Goal: Task Accomplishment & Management: Use online tool/utility

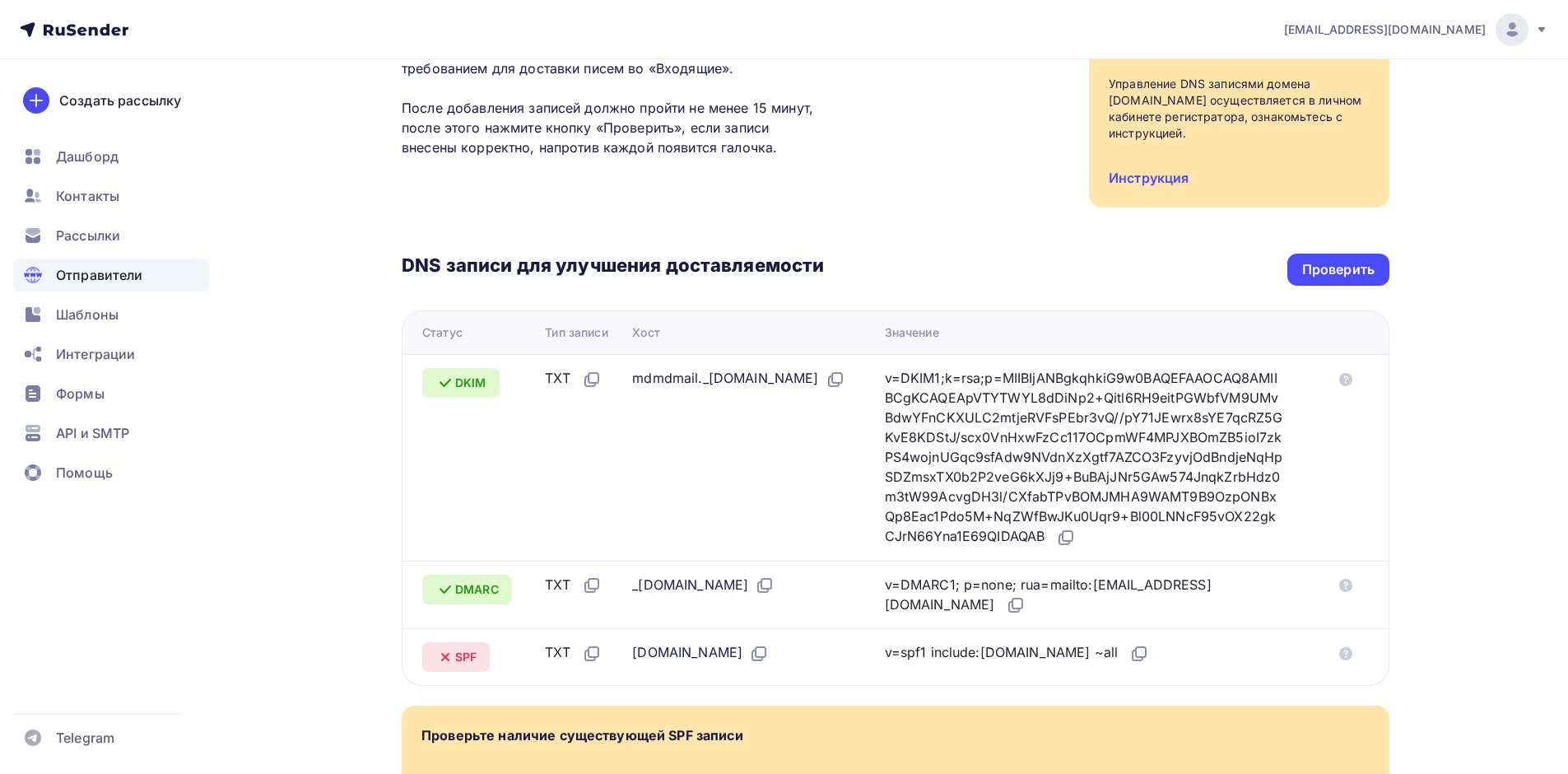
scroll to position [198, 0]
click at [1339, 266] on div "Проверить" at bounding box center [1339, 269] width 102 height 32
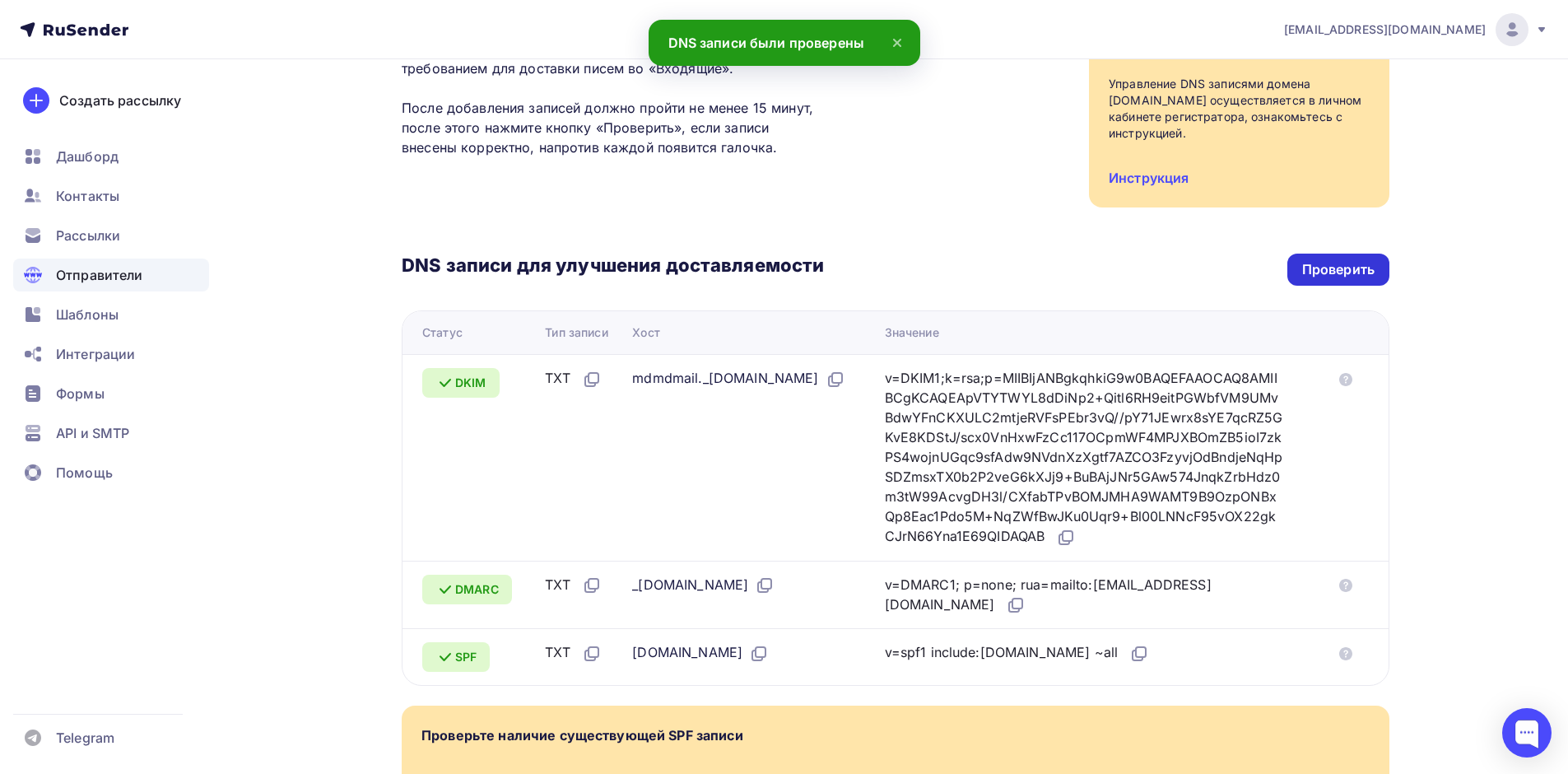
click at [1337, 264] on div "Проверить" at bounding box center [1339, 269] width 102 height 32
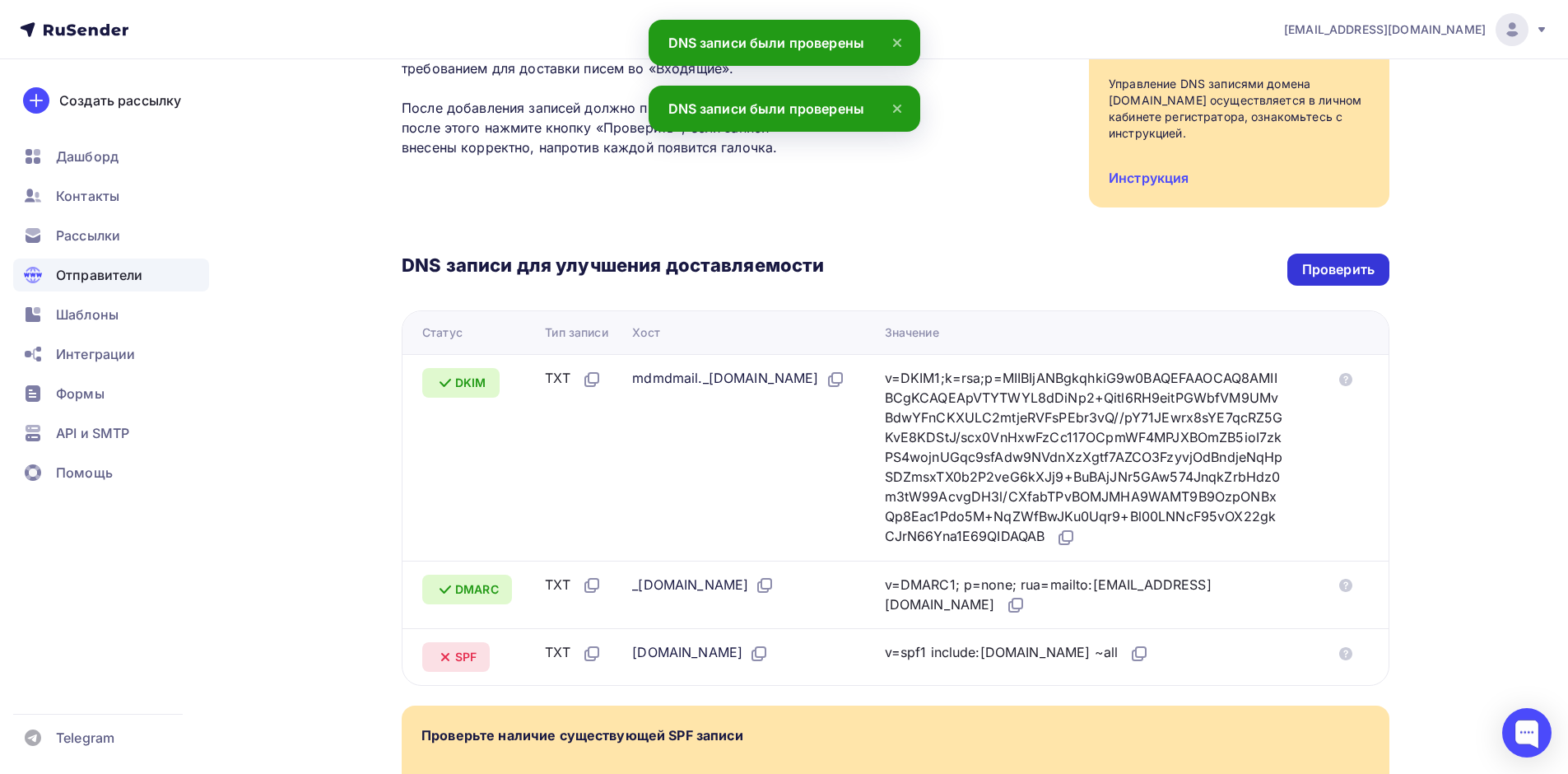
click at [1337, 264] on div "Проверить" at bounding box center [1339, 269] width 102 height 32
click at [1334, 263] on div "Проверить" at bounding box center [1339, 269] width 102 height 32
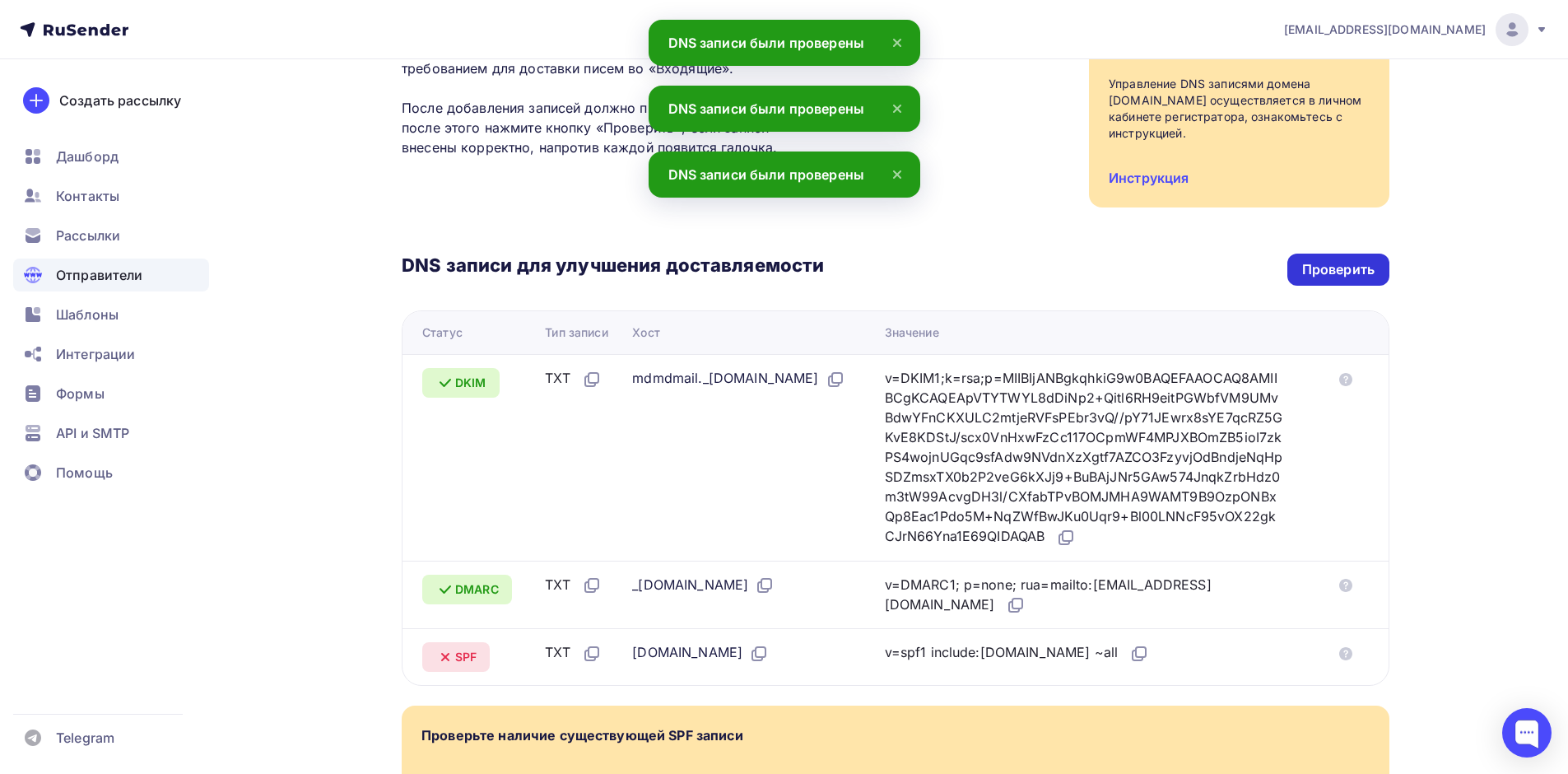
click at [1333, 262] on div "Проверить" at bounding box center [1339, 269] width 73 height 19
click at [1332, 261] on div "Проверить" at bounding box center [1339, 269] width 73 height 19
click at [85, 239] on span "Рассылки" at bounding box center [88, 236] width 64 height 20
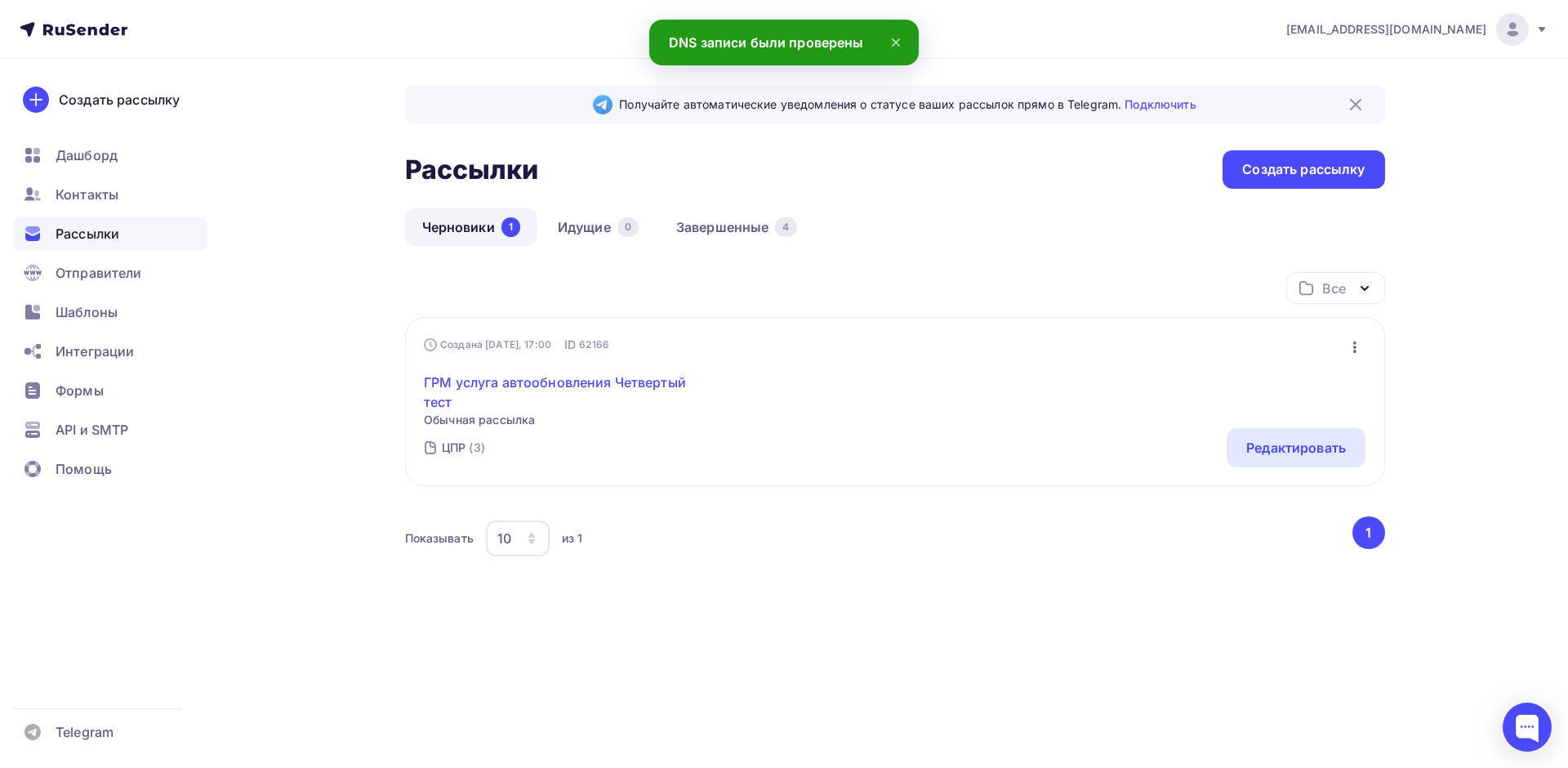
click at [631, 372] on link "ГРМ услуга автообновления Четвертый тест" at bounding box center [564, 392] width 281 height 40
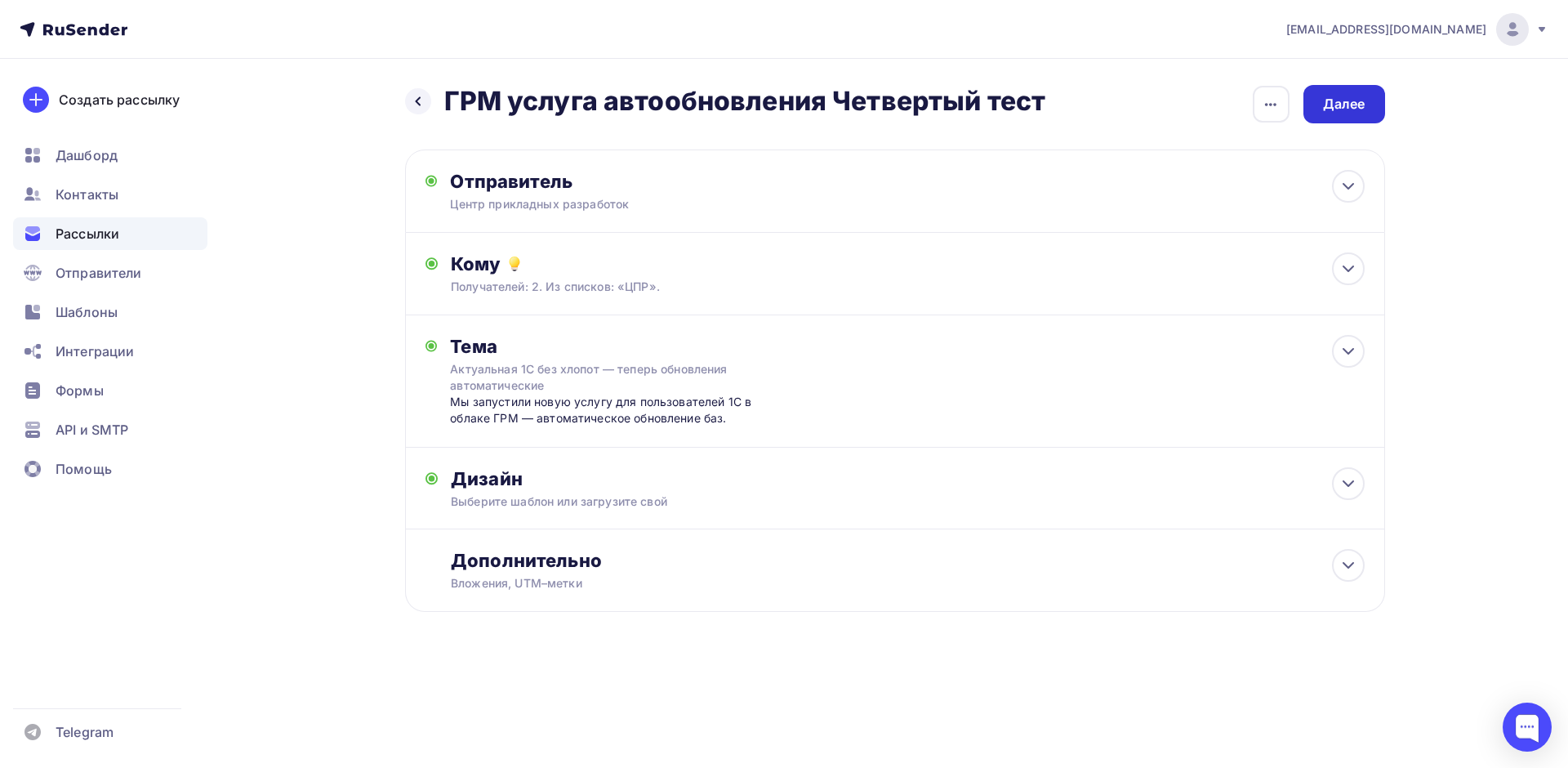
click at [1359, 116] on div "Далее" at bounding box center [1344, 103] width 82 height 39
